Goal: Transaction & Acquisition: Book appointment/travel/reservation

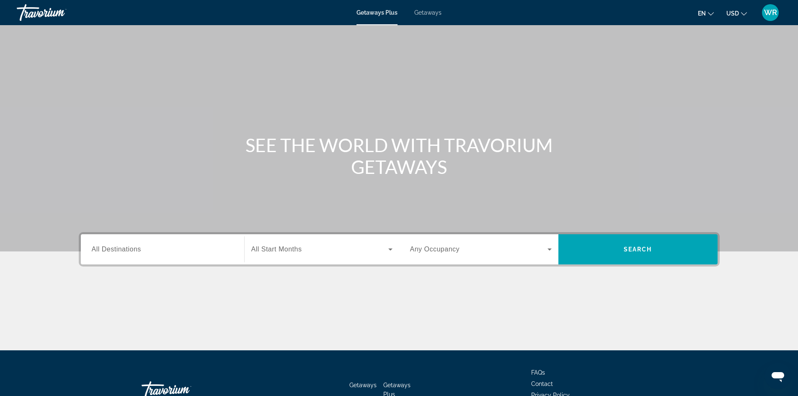
click at [117, 248] on span "All Destinations" at bounding box center [116, 248] width 49 height 7
click at [117, 248] on input "Destination All Destinations" at bounding box center [163, 250] width 142 height 10
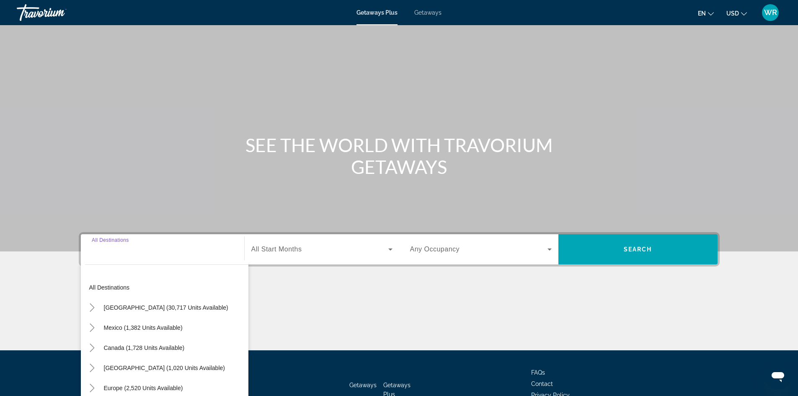
scroll to position [57, 0]
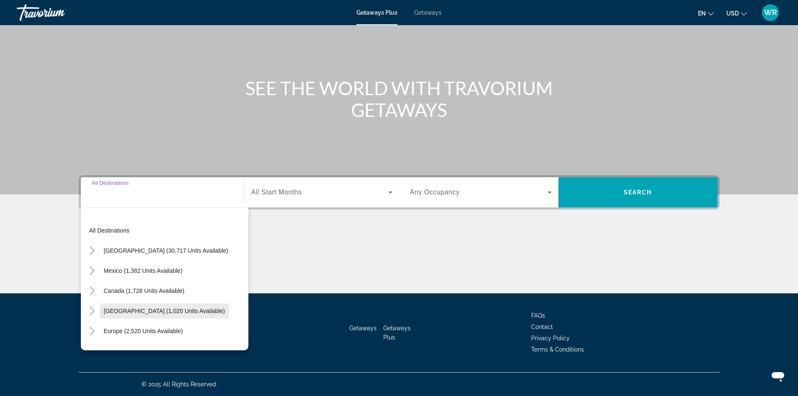
click at [132, 311] on span "[GEOGRAPHIC_DATA] (1,020 units available)" at bounding box center [164, 310] width 121 height 7
type input "**********"
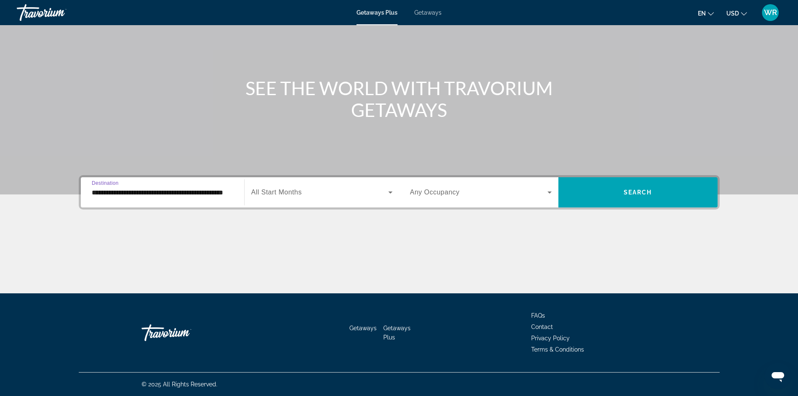
click at [390, 189] on icon "Search widget" at bounding box center [390, 192] width 10 height 10
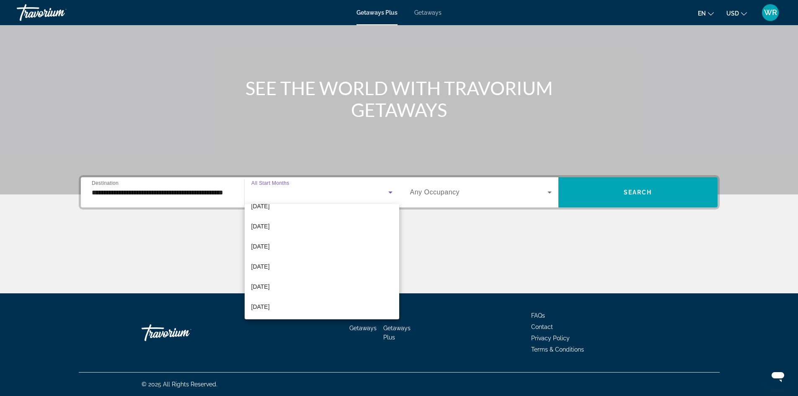
scroll to position [143, 0]
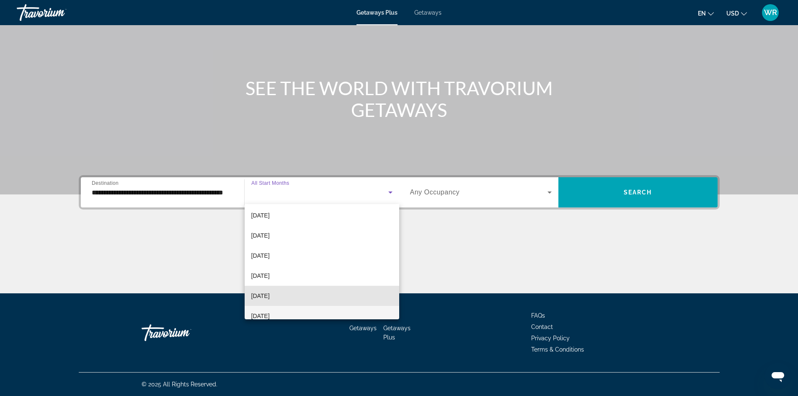
drag, startPoint x: 390, startPoint y: 295, endPoint x: 388, endPoint y: 312, distance: 16.8
click at [389, 312] on div "All Start Months [DATE] [DATE] [DATE] [DATE] [DATE] [DATE] [DATE] [DATE] [DATE]…" at bounding box center [322, 261] width 155 height 115
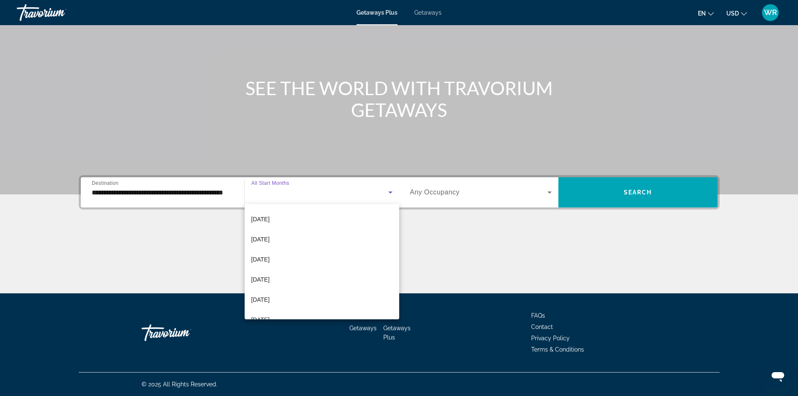
scroll to position [140, 0]
click at [421, 261] on div at bounding box center [399, 198] width 798 height 396
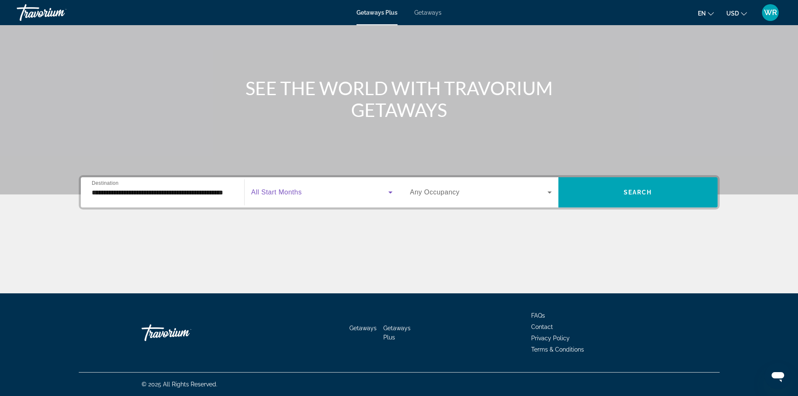
click at [391, 195] on icon "Search widget" at bounding box center [390, 192] width 10 height 10
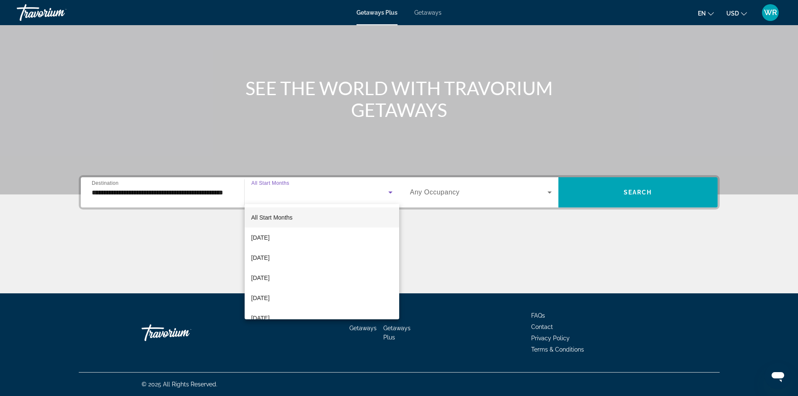
click at [391, 196] on div at bounding box center [399, 198] width 798 height 396
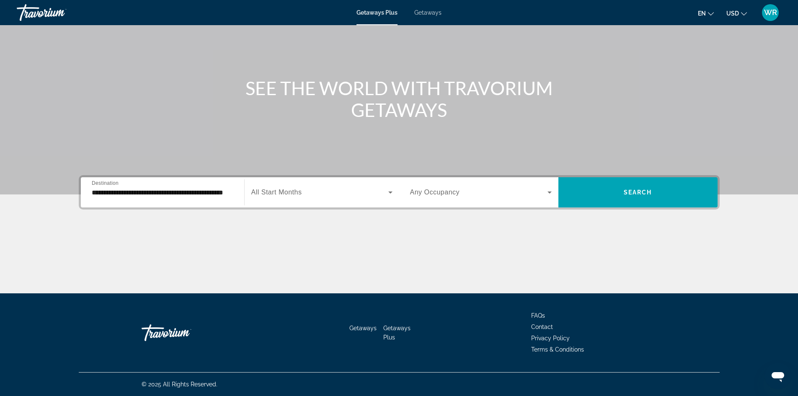
click at [390, 192] on icon "Search widget" at bounding box center [390, 192] width 4 height 2
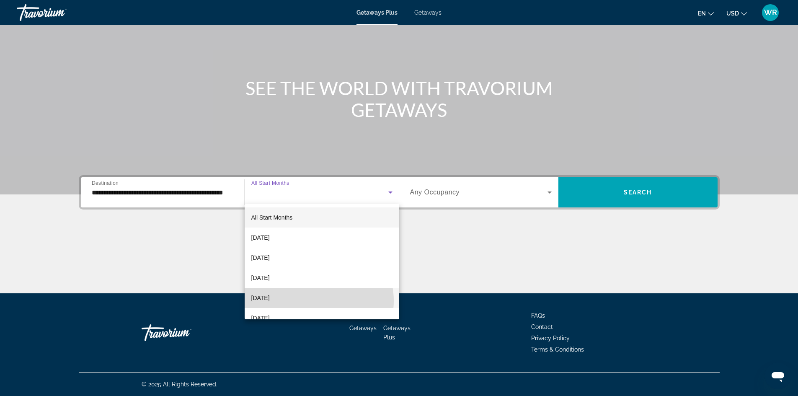
click at [313, 300] on mat-option "[DATE]" at bounding box center [322, 298] width 155 height 20
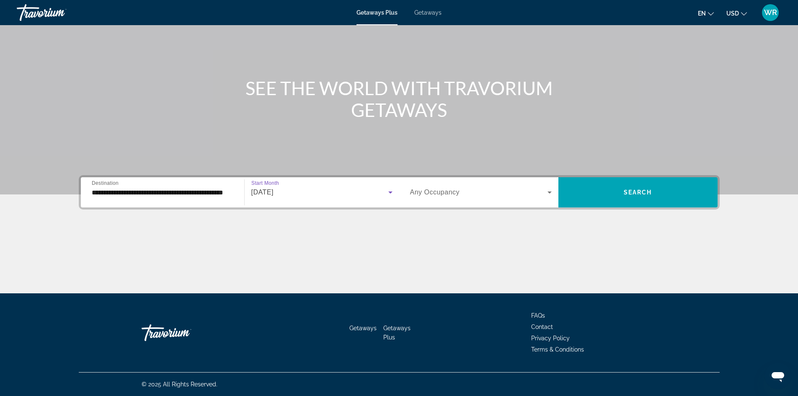
click at [392, 190] on icon "Search widget" at bounding box center [390, 192] width 10 height 10
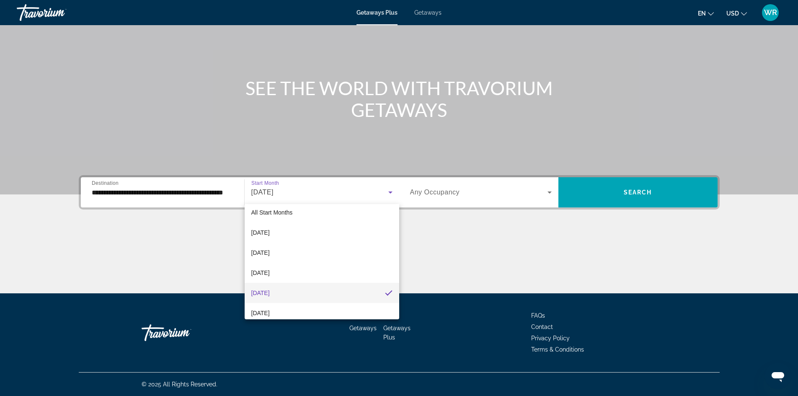
scroll to position [49, 0]
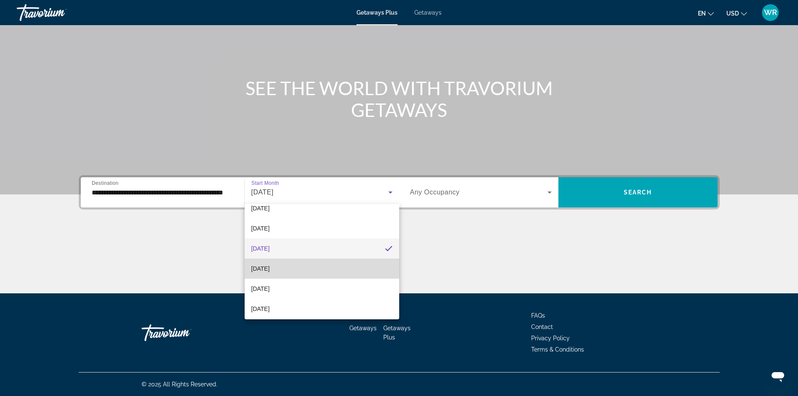
drag, startPoint x: 391, startPoint y: 264, endPoint x: 388, endPoint y: 270, distance: 6.6
click at [388, 270] on mat-option "[DATE]" at bounding box center [322, 268] width 155 height 20
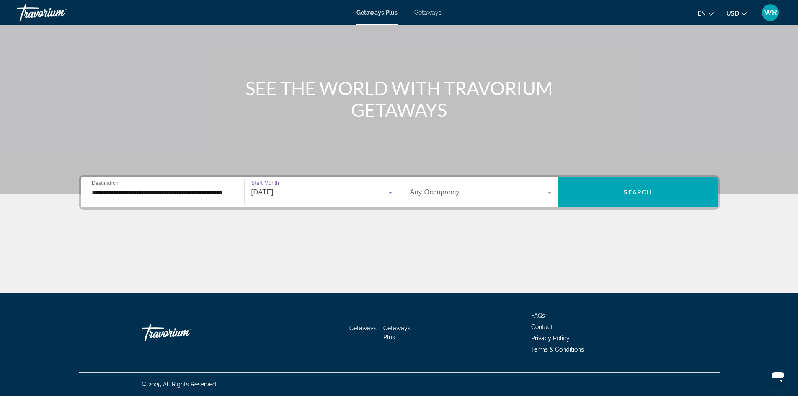
click at [398, 266] on div "Main content" at bounding box center [399, 261] width 641 height 63
drag, startPoint x: 398, startPoint y: 266, endPoint x: 397, endPoint y: 262, distance: 4.9
click at [398, 268] on div "Main content" at bounding box center [399, 261] width 641 height 63
click at [390, 192] on icon "Search widget" at bounding box center [390, 192] width 4 height 2
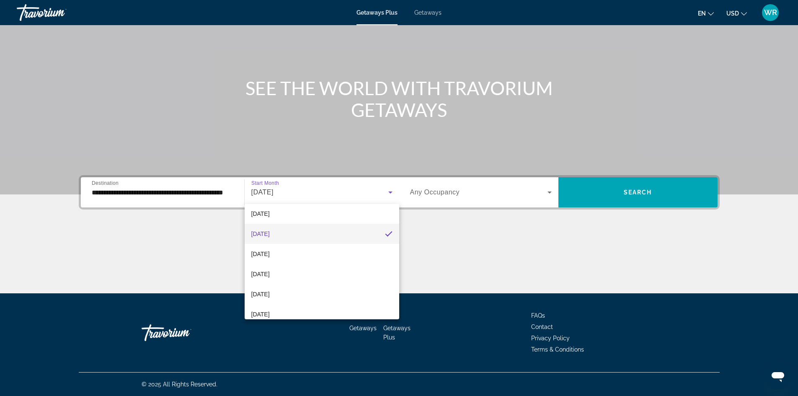
scroll to position [114, 0]
click at [268, 285] on span "[DATE]" at bounding box center [260, 284] width 18 height 10
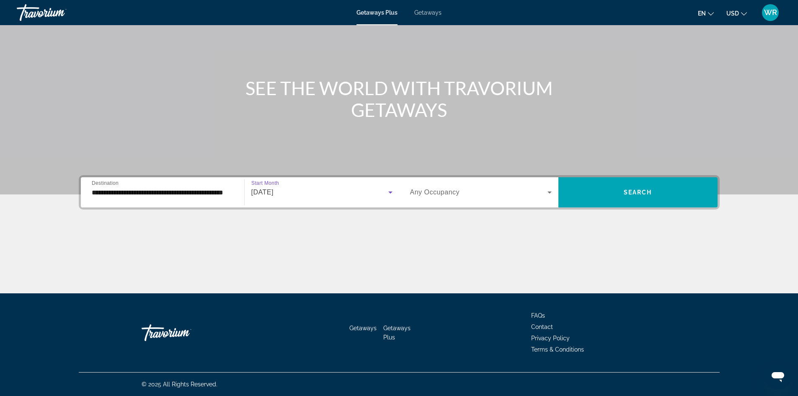
click at [550, 192] on icon "Search widget" at bounding box center [550, 192] width 4 height 2
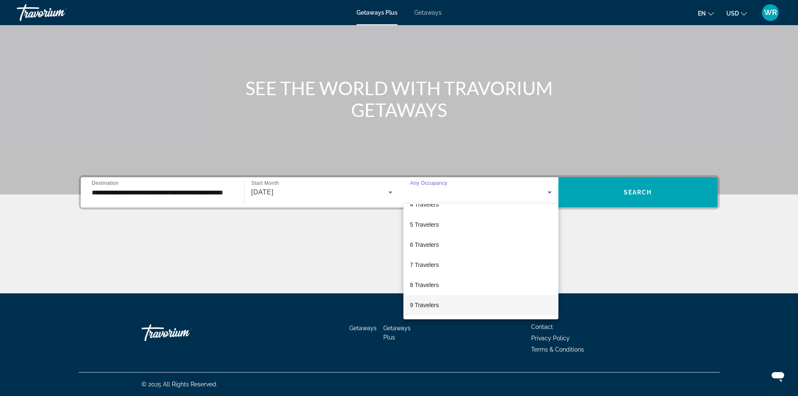
scroll to position [93, 0]
click at [433, 264] on span "8 Travelers" at bounding box center [424, 266] width 29 height 10
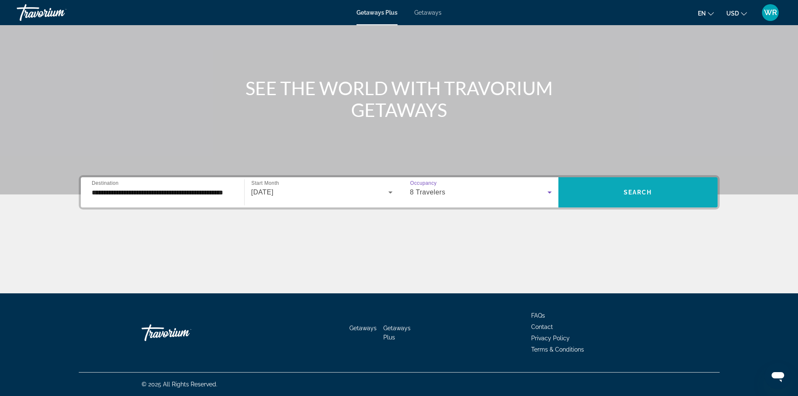
click at [635, 191] on span "Search" at bounding box center [638, 192] width 28 height 7
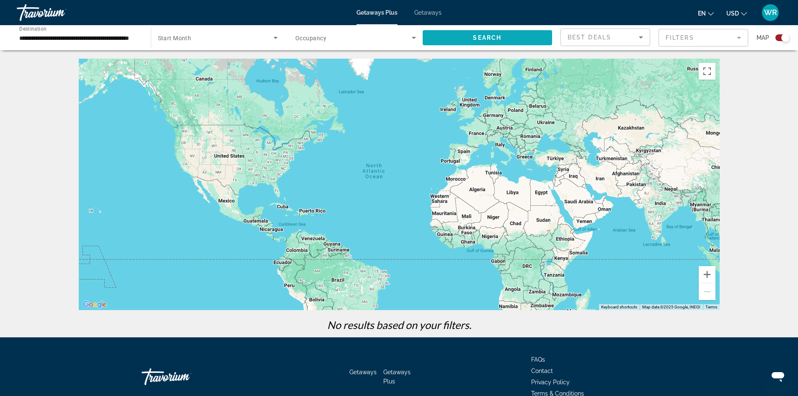
click at [459, 31] on span "Search widget" at bounding box center [488, 38] width 130 height 20
click at [474, 37] on span "Search" at bounding box center [487, 37] width 28 height 7
click at [222, 201] on div "Main content" at bounding box center [399, 184] width 641 height 251
click at [229, 203] on div "Main content" at bounding box center [399, 184] width 641 height 251
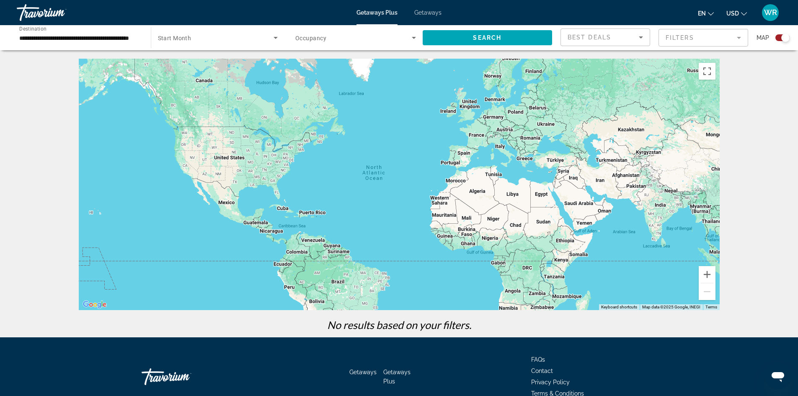
click at [228, 203] on div "Main content" at bounding box center [399, 184] width 641 height 251
click at [491, 34] on span "Search" at bounding box center [487, 37] width 28 height 7
click at [220, 202] on div "Main content" at bounding box center [399, 184] width 641 height 251
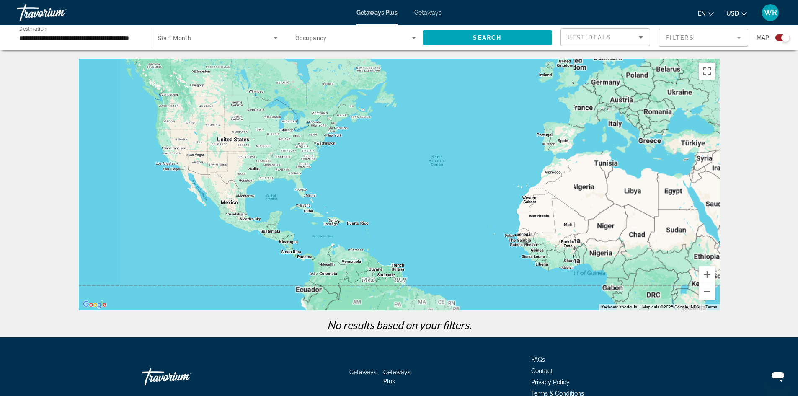
click at [220, 202] on div "Main content" at bounding box center [399, 184] width 641 height 251
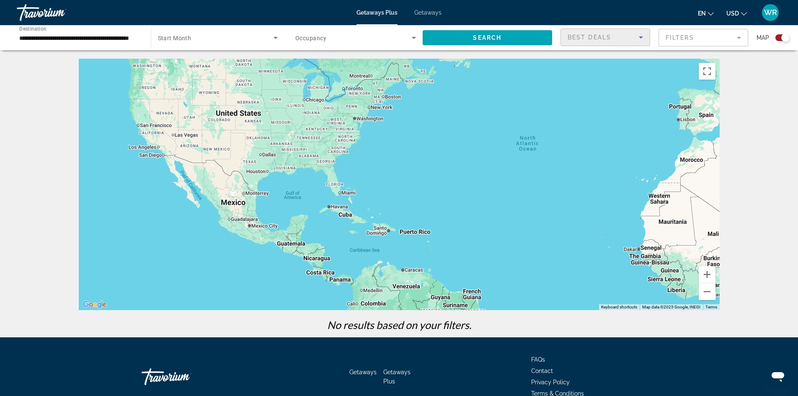
click at [643, 33] on icon "Sort by" at bounding box center [641, 37] width 10 height 10
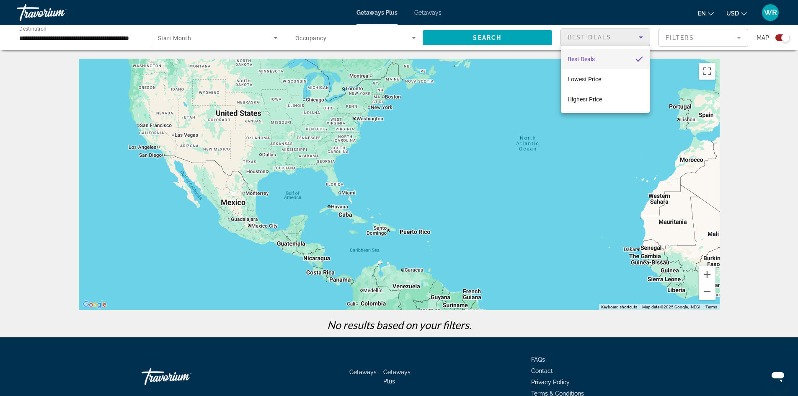
click at [688, 35] on div at bounding box center [399, 198] width 798 height 396
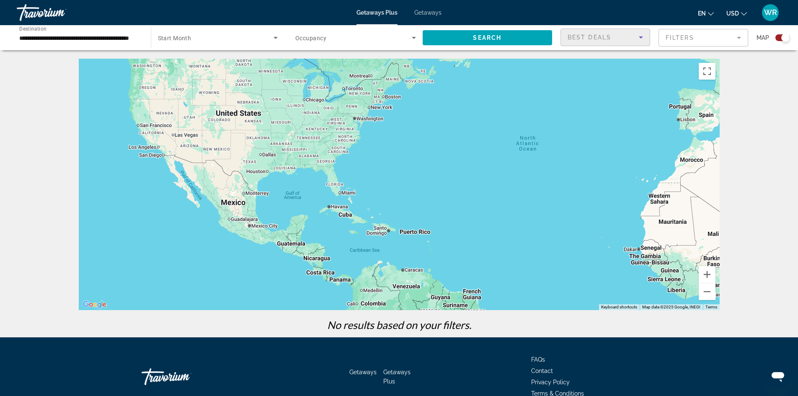
click at [597, 34] on span "Best Deals" at bounding box center [590, 37] width 44 height 7
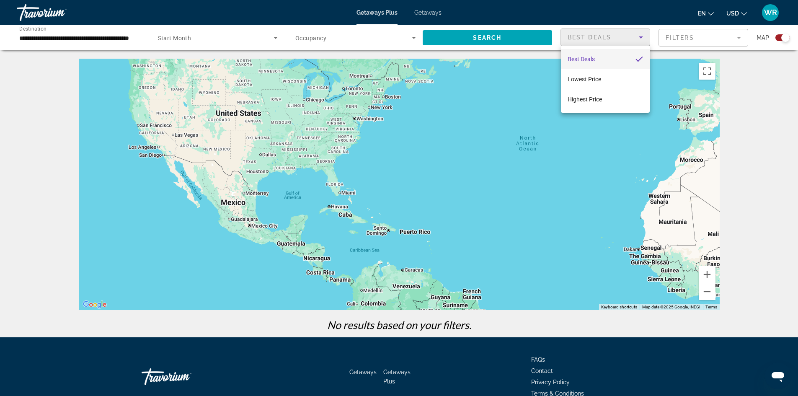
click at [543, 224] on div at bounding box center [399, 198] width 798 height 396
